Goal: Task Accomplishment & Management: Manage account settings

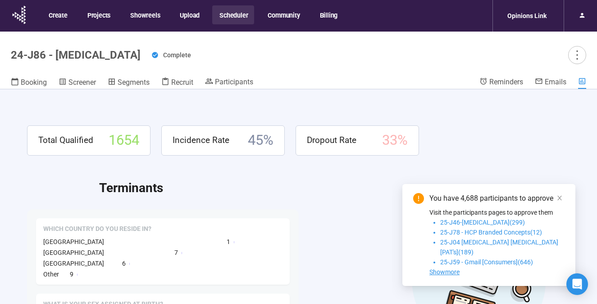
click at [226, 14] on button "Scheduler" at bounding box center [233, 14] width 42 height 19
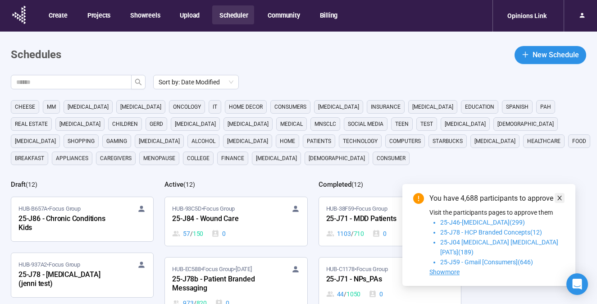
click at [556, 201] on icon "close" at bounding box center [559, 198] width 6 height 6
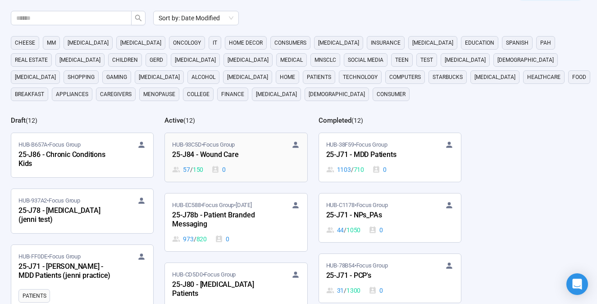
click at [213, 154] on div "25-J84 - Wound Care" at bounding box center [221, 155] width 99 height 12
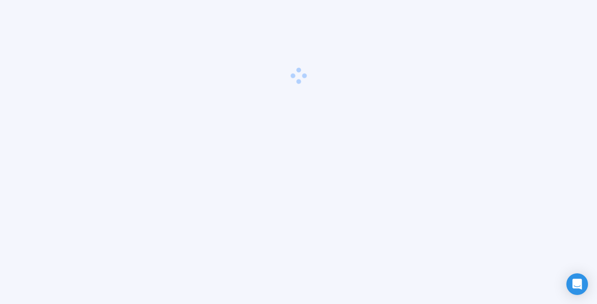
scroll to position [32, 0]
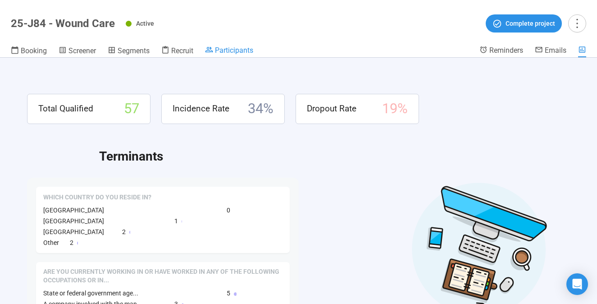
click at [237, 53] on span "Participants" at bounding box center [234, 50] width 38 height 9
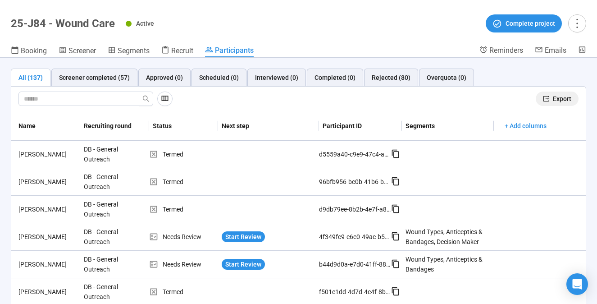
click at [559, 102] on span "Export" at bounding box center [562, 99] width 18 height 10
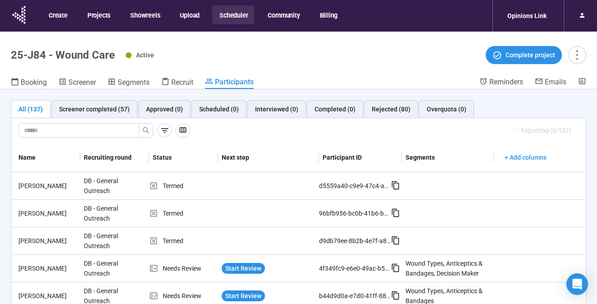
click at [226, 14] on button "Scheduler" at bounding box center [233, 14] width 42 height 19
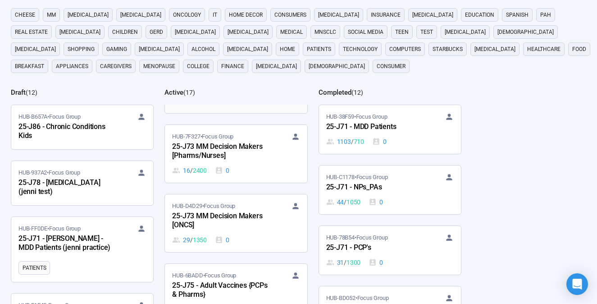
scroll to position [655, 0]
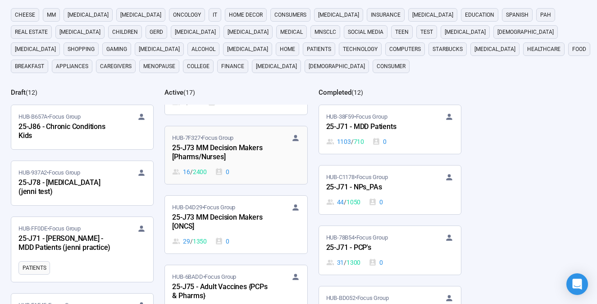
click at [243, 161] on div "25-J73 MM Decision Makers [Pharms/Nurses]" at bounding box center [221, 152] width 99 height 21
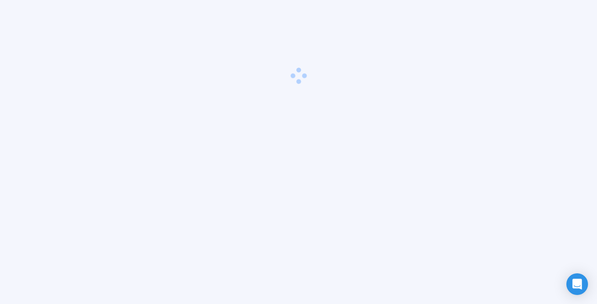
scroll to position [32, 0]
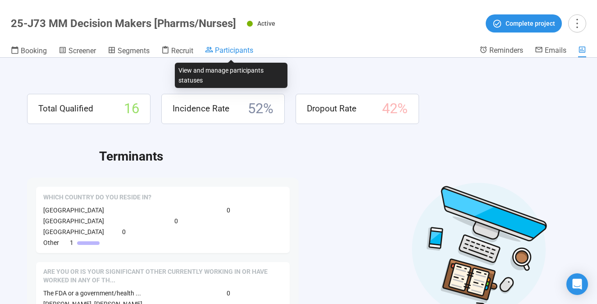
click at [225, 52] on span "Participants" at bounding box center [234, 50] width 38 height 9
